Goal: Information Seeking & Learning: Learn about a topic

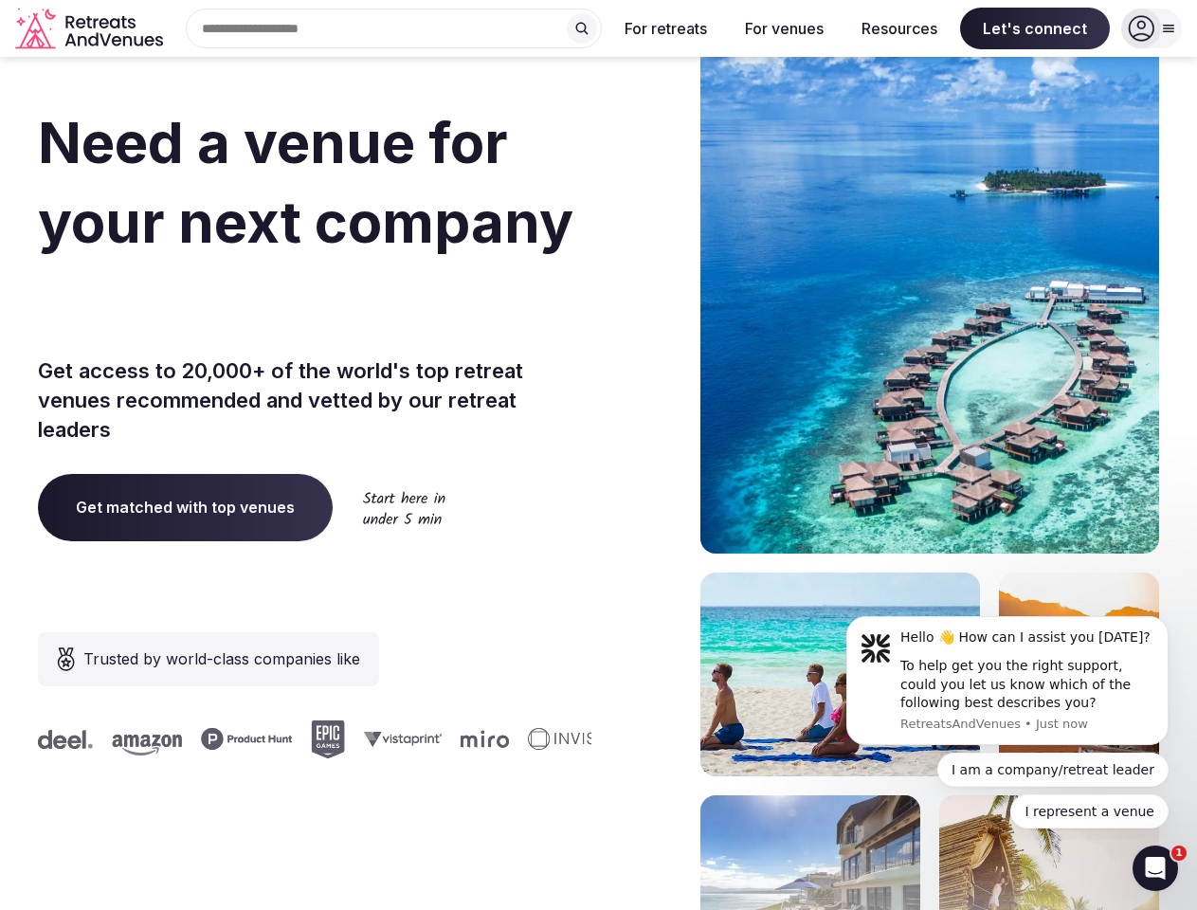
click at [598, 455] on div "Need a venue for your next company offsite? Get access to 20,000+ of the world'…" at bounding box center [598, 567] width 1121 height 1142
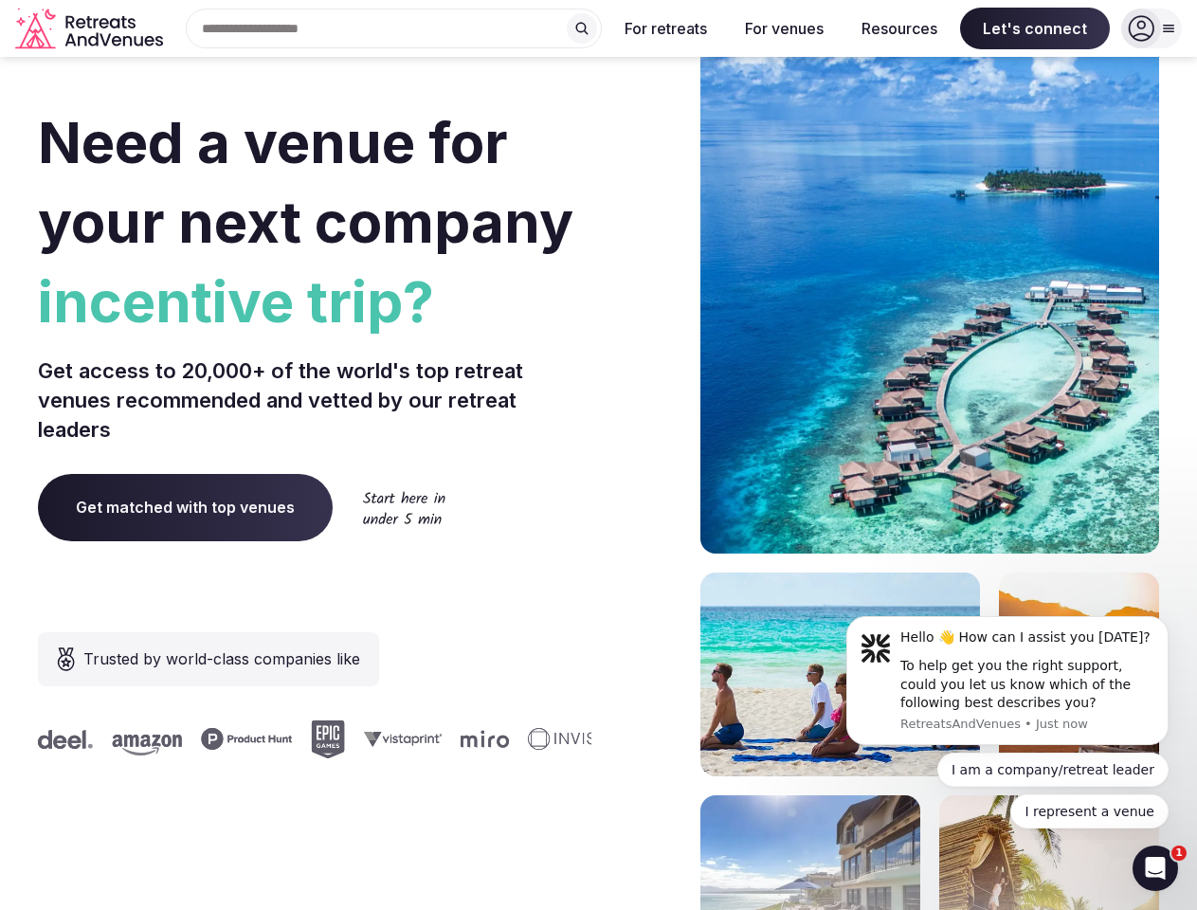
click at [394, 28] on div "Search Popular Destinations [GEOGRAPHIC_DATA], [GEOGRAPHIC_DATA] [GEOGRAPHIC_DA…" at bounding box center [386, 29] width 431 height 40
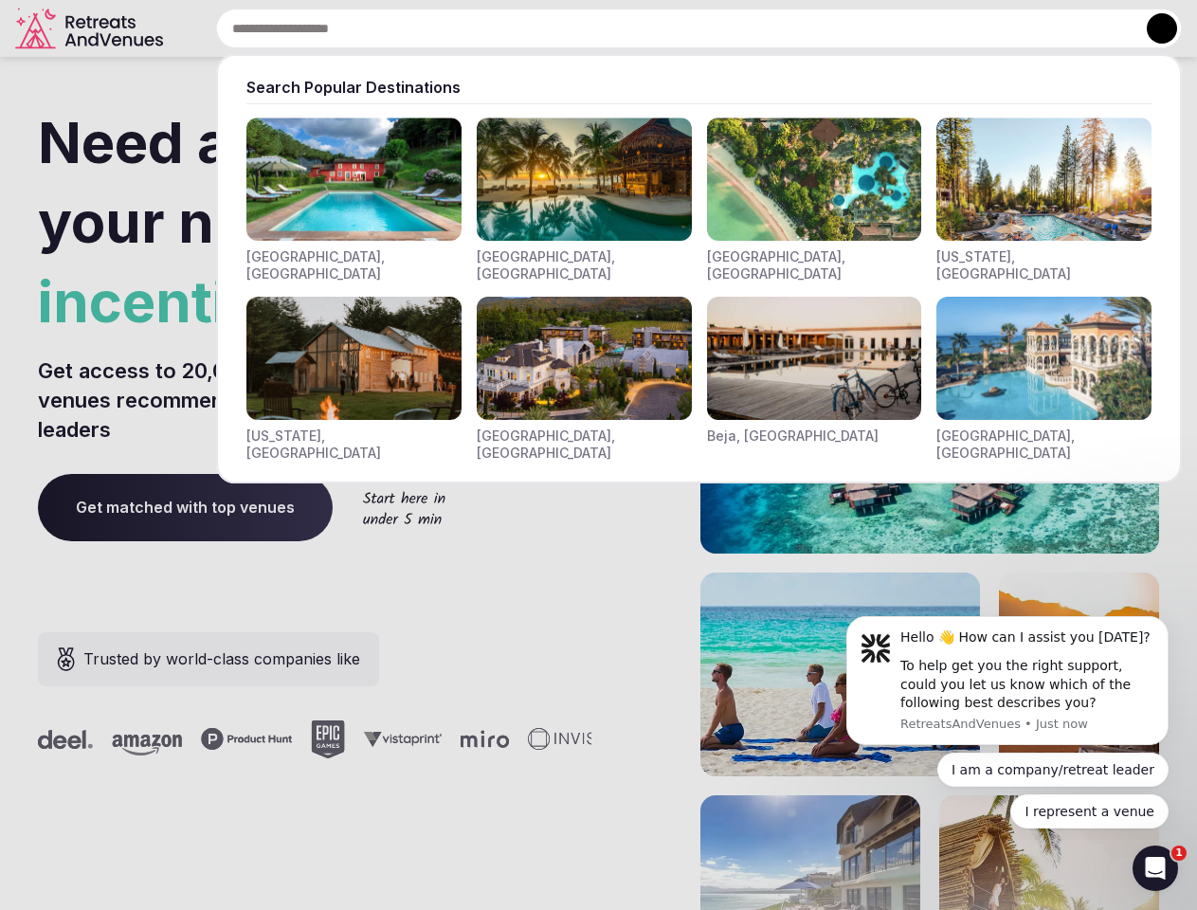
click at [582, 28] on input "text" at bounding box center [699, 29] width 966 height 40
click at [666, 28] on input "text" at bounding box center [699, 29] width 966 height 40
click at [784, 28] on input "text" at bounding box center [699, 29] width 966 height 40
click at [900, 28] on input "text" at bounding box center [699, 29] width 966 height 40
click at [1035, 28] on input "text" at bounding box center [699, 29] width 966 height 40
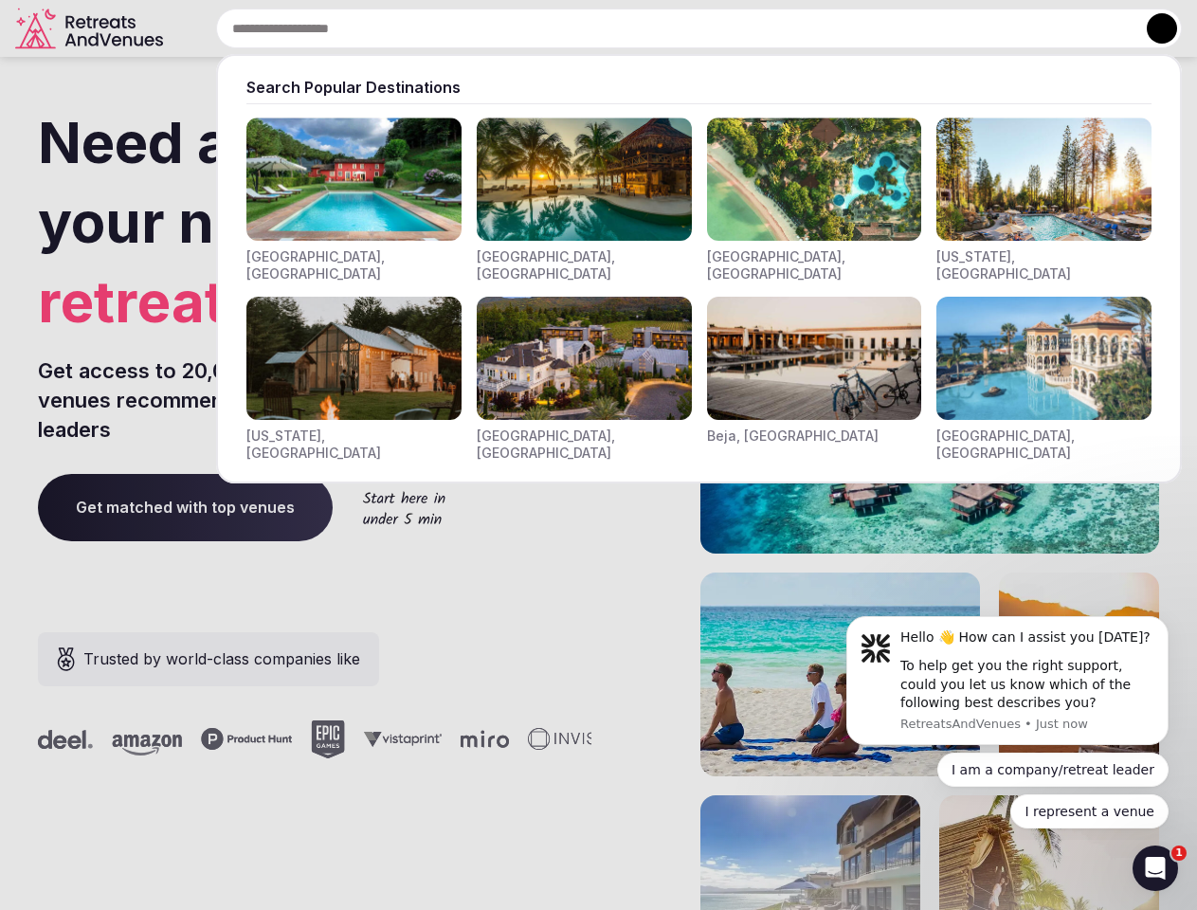
click at [1152, 28] on button at bounding box center [1162, 28] width 30 height 30
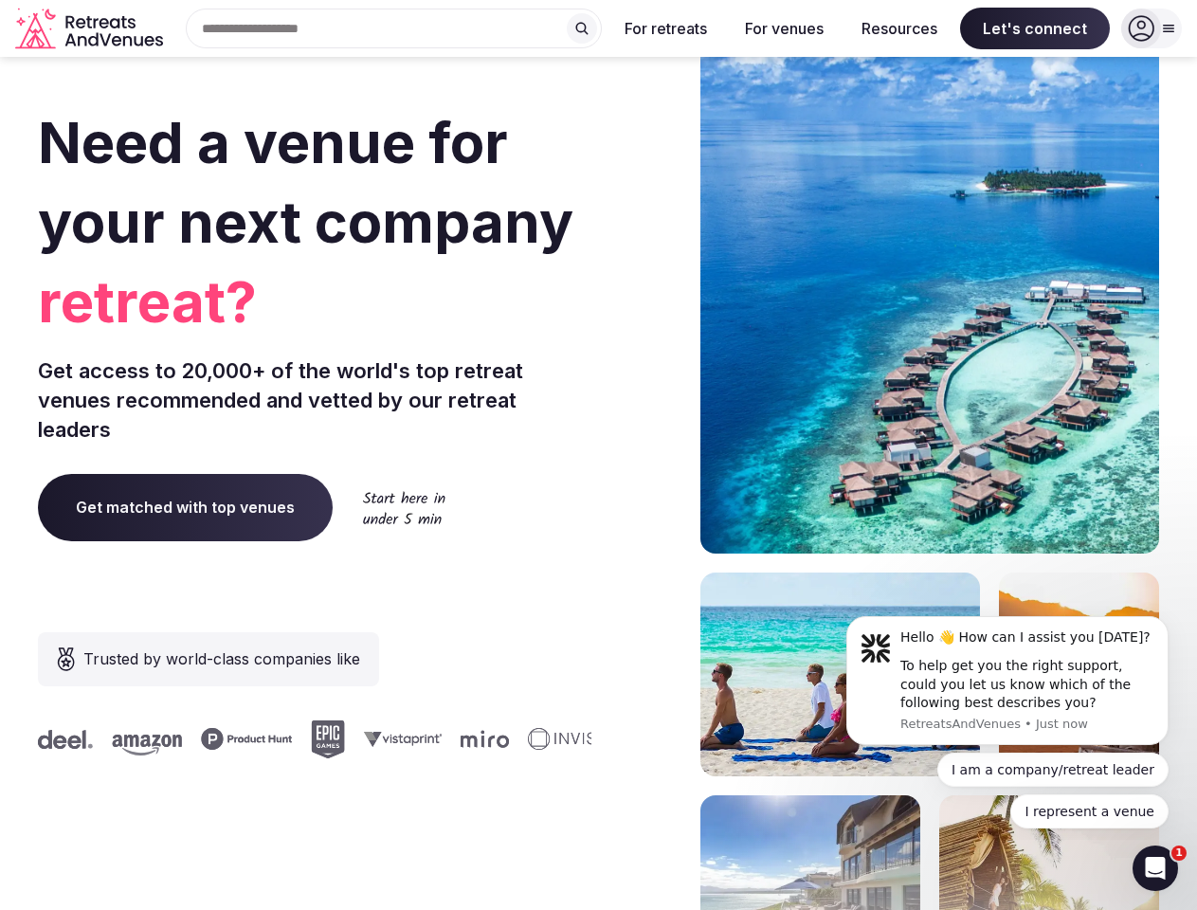
click at [1008, 681] on div "To help get you the right support, could you let us know which of the following…" at bounding box center [1028, 685] width 254 height 56
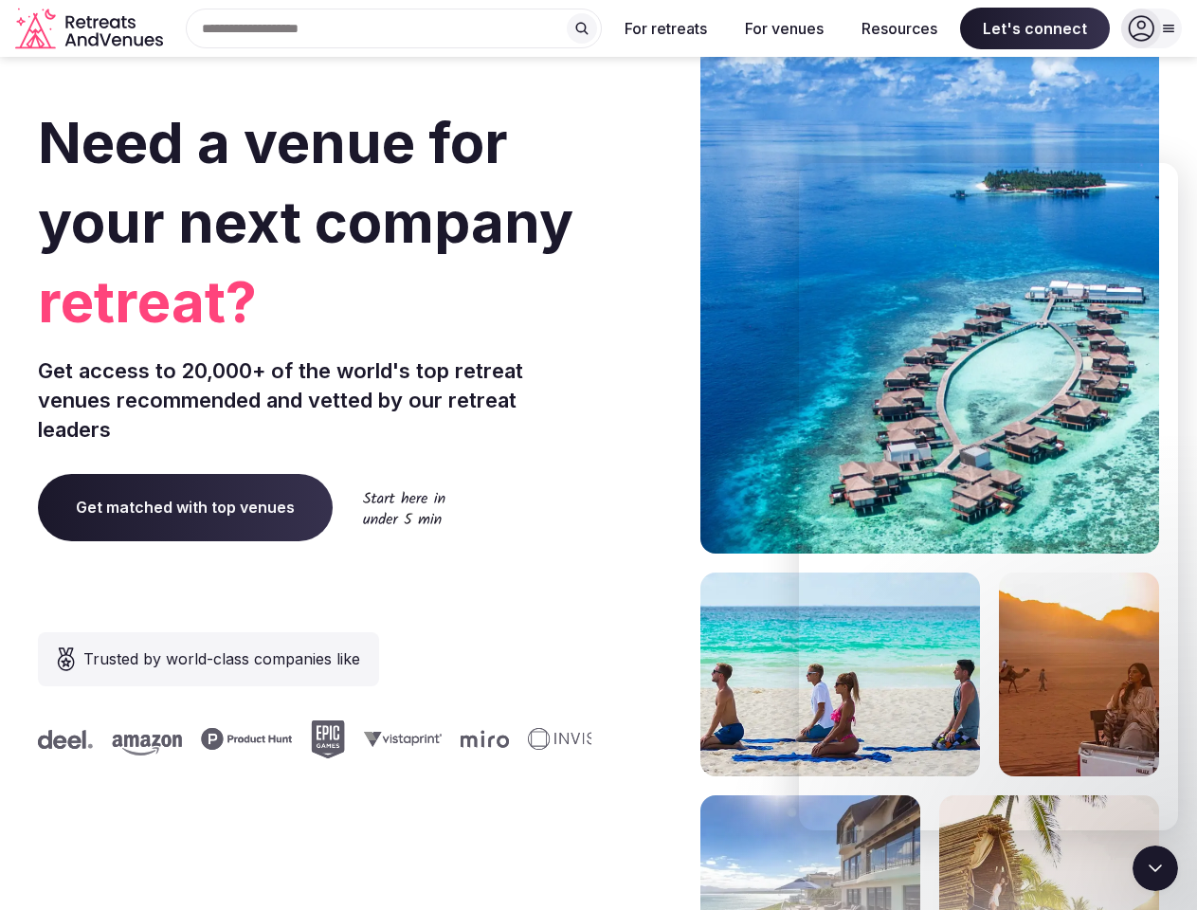
click at [1173, 622] on section "Need a venue for your next company retreat? Get access to 20,000+ of the world'…" at bounding box center [598, 567] width 1197 height 1142
